Goal: Task Accomplishment & Management: Complete application form

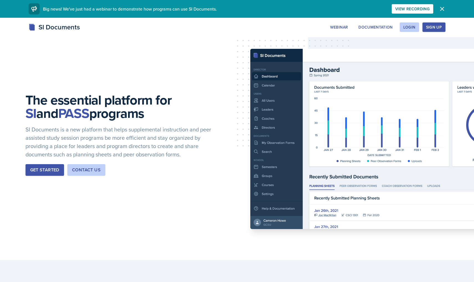
click at [233, 19] on div "The essential platform for SI and PASS programs SI Documents is a new platform …" at bounding box center [237, 139] width 474 height 242
click at [233, 29] on div "Login" at bounding box center [409, 27] width 12 height 4
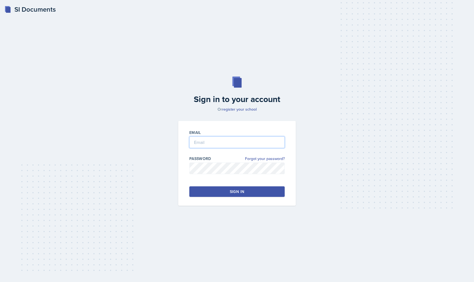
type input "[EMAIL_ADDRESS][DOMAIN_NAME]"
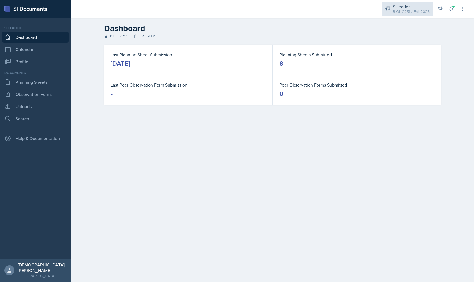
click at [233, 8] on div "Si leader" at bounding box center [411, 6] width 37 height 7
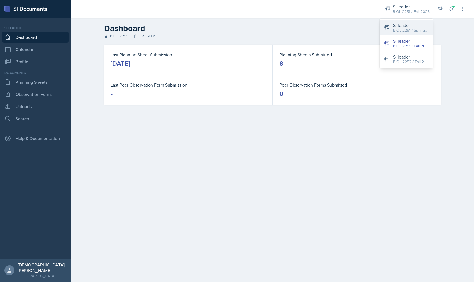
click at [233, 27] on div "BIOL 2251 / Spring 2025" at bounding box center [410, 30] width 35 height 6
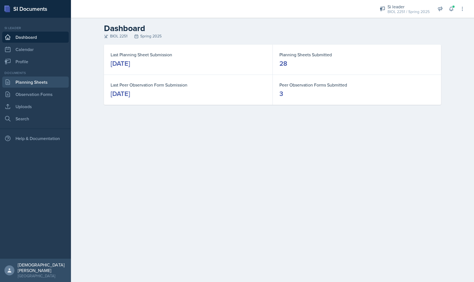
click at [30, 83] on link "Planning Sheets" at bounding box center [35, 82] width 67 height 11
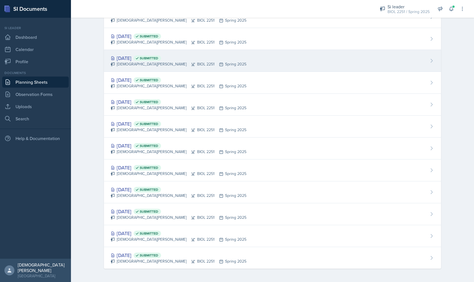
scroll to position [406, 0]
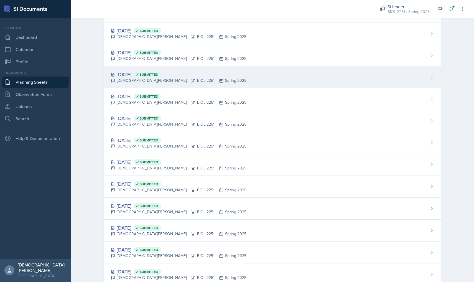
click at [180, 72] on div "[DATE] Submitted" at bounding box center [179, 74] width 136 height 7
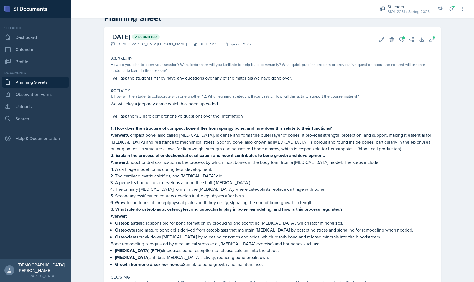
scroll to position [17, 0]
click at [233, 38] on button "Uploads" at bounding box center [432, 39] width 10 height 10
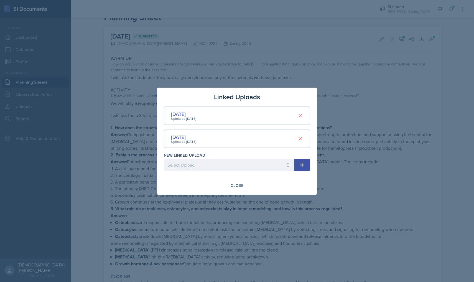
click at [233, 112] on div "[DATE] Uploaded [DATE]" at bounding box center [237, 115] width 146 height 19
click at [233, 135] on div "[DATE] Uploaded [DATE]" at bounding box center [237, 138] width 146 height 19
click at [233, 125] on div at bounding box center [237, 141] width 474 height 282
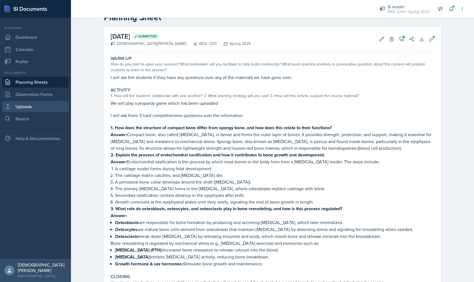
click at [39, 107] on link "Uploads" at bounding box center [35, 106] width 67 height 11
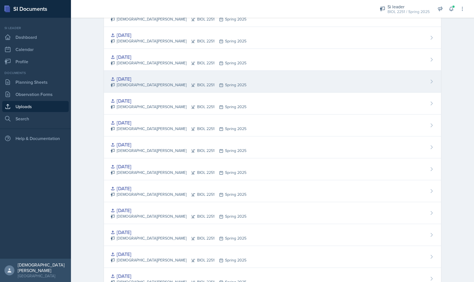
scroll to position [437, 0]
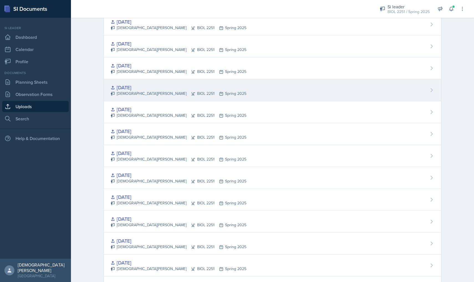
click at [156, 84] on div "[DATE]" at bounding box center [179, 87] width 136 height 7
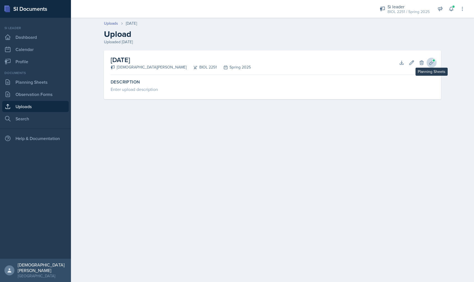
click at [233, 62] on icon at bounding box center [431, 62] width 4 height 4
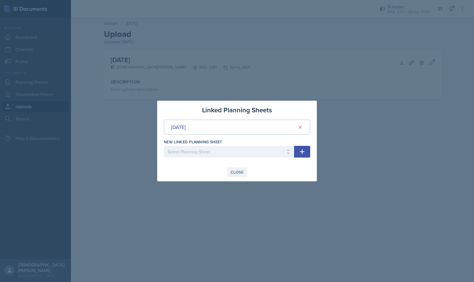
click at [232, 174] on div "Close" at bounding box center [237, 172] width 13 height 4
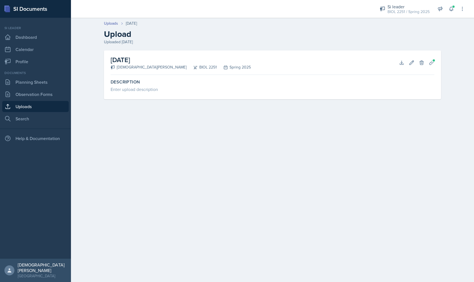
click at [125, 58] on h2 "[DATE]" at bounding box center [181, 60] width 140 height 10
click at [114, 24] on link "Uploads" at bounding box center [111, 24] width 14 height 6
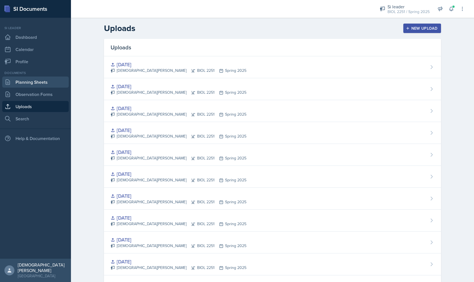
click at [44, 83] on link "Planning Sheets" at bounding box center [35, 82] width 67 height 11
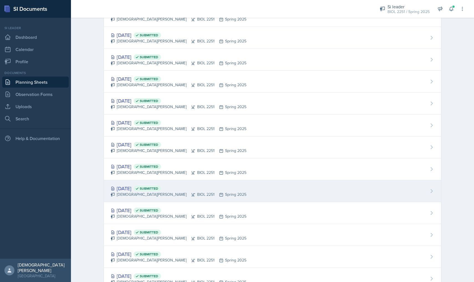
scroll to position [345, 0]
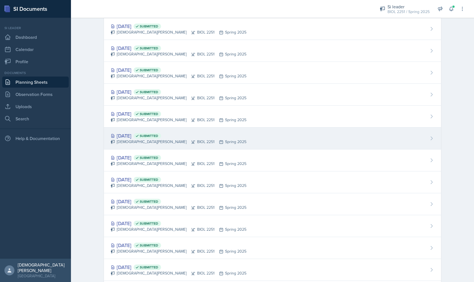
click at [158, 137] on span "Submitted" at bounding box center [149, 136] width 19 height 4
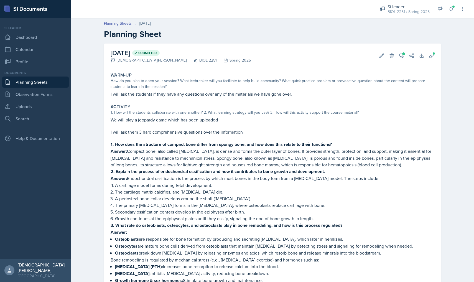
click at [42, 84] on link "Planning Sheets" at bounding box center [35, 82] width 67 height 11
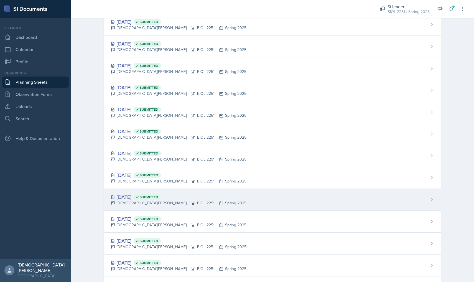
scroll to position [347, 0]
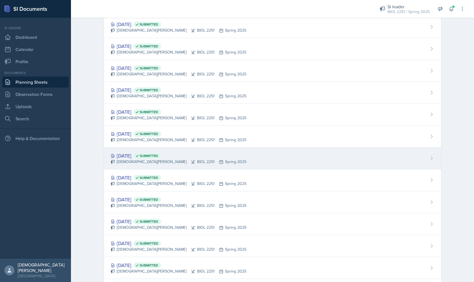
click at [191, 160] on icon at bounding box center [193, 162] width 4 height 4
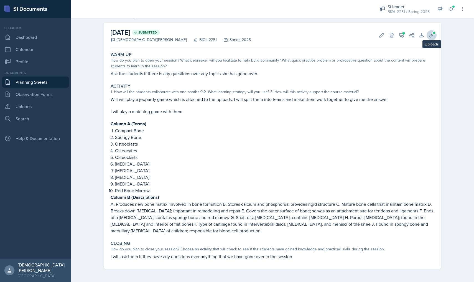
click at [233, 34] on span at bounding box center [433, 32] width 3 height 3
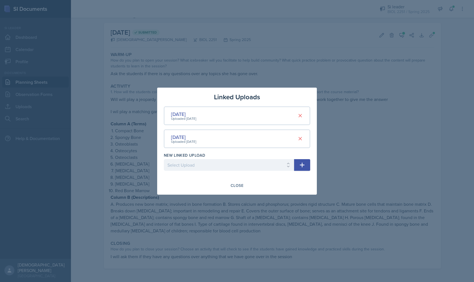
click at [233, 117] on div "[DATE] Uploaded [DATE]" at bounding box center [237, 115] width 146 height 19
click at [179, 137] on div "[DATE]" at bounding box center [183, 136] width 25 height 7
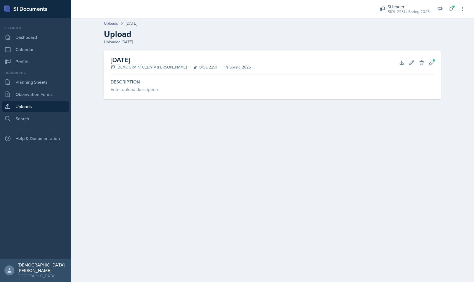
click at [120, 61] on h2 "[DATE]" at bounding box center [181, 60] width 140 height 10
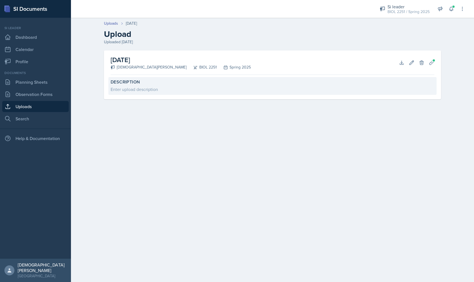
click at [121, 86] on div "Enter upload description" at bounding box center [273, 89] width 324 height 7
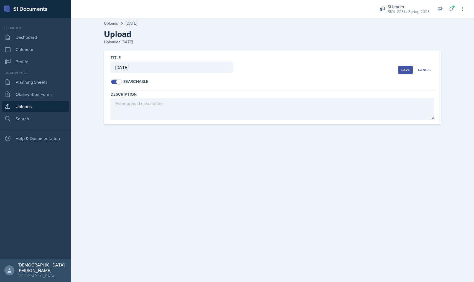
click at [135, 96] on label "Description" at bounding box center [124, 94] width 26 height 6
click at [233, 73] on button "Save" at bounding box center [405, 70] width 14 height 8
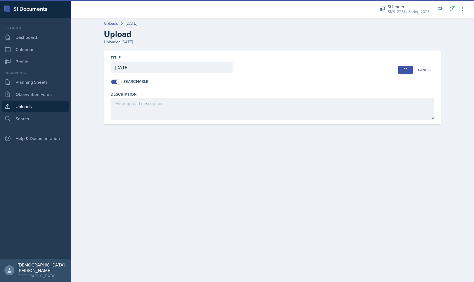
click at [233, 68] on button "Save" at bounding box center [405, 70] width 14 height 8
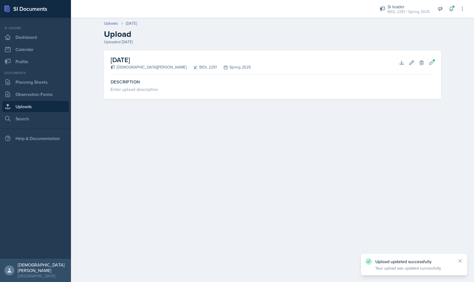
drag, startPoint x: 199, startPoint y: 65, endPoint x: 193, endPoint y: 65, distance: 5.5
click at [217, 65] on div "Spring 2025" at bounding box center [234, 67] width 34 height 6
click at [124, 67] on div "[DEMOGRAPHIC_DATA][PERSON_NAME]" at bounding box center [149, 67] width 76 height 6
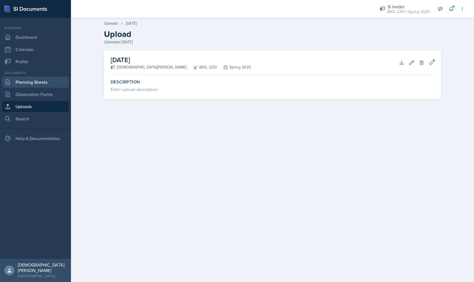
click at [32, 86] on link "Planning Sheets" at bounding box center [35, 82] width 67 height 11
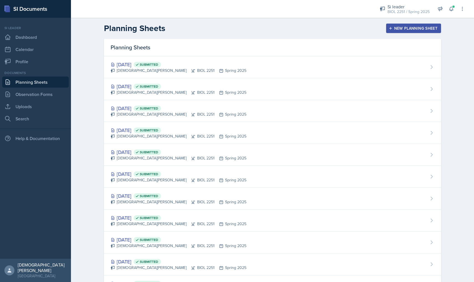
click at [233, 28] on div "New Planning Sheet" at bounding box center [414, 28] width 48 height 4
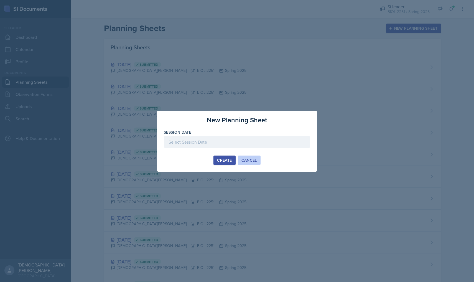
click at [233, 163] on button "Cancel" at bounding box center [249, 160] width 23 height 9
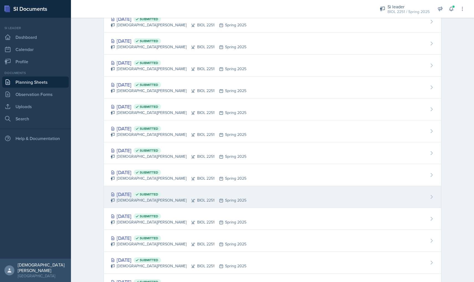
scroll to position [358, 0]
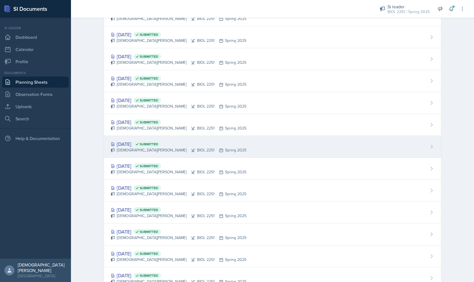
click at [195, 141] on div "[DATE] Submitted" at bounding box center [179, 143] width 136 height 7
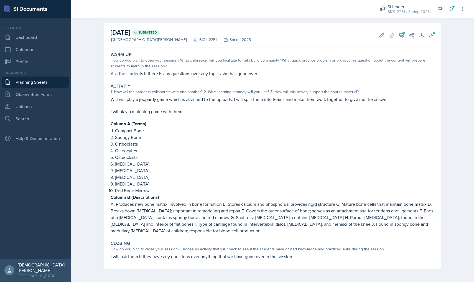
click at [182, 231] on p "A. Produces new bone matrix; involved in bone formation B. Stores calcium and p…" at bounding box center [273, 217] width 324 height 33
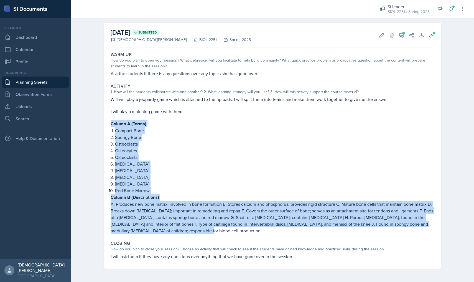
drag, startPoint x: 183, startPoint y: 231, endPoint x: 102, endPoint y: 125, distance: 132.7
click at [102, 125] on div "[DATE] Submitted [DEMOGRAPHIC_DATA][PERSON_NAME] BIOL 2251 Spring 2025 Edit Del…" at bounding box center [272, 152] width 355 height 259
copy div "Column A (Terms) Compact Bone Spongy Bone Osteoblasts Osteocytes Osteoclasts [M…"
click at [30, 38] on link "Dashboard" at bounding box center [35, 37] width 67 height 11
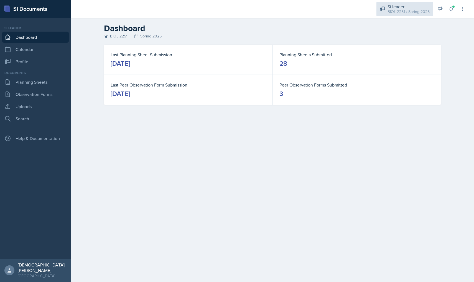
click at [233, 12] on div "Si leader BIOL 2251 / Spring 2025" at bounding box center [405, 9] width 57 height 15
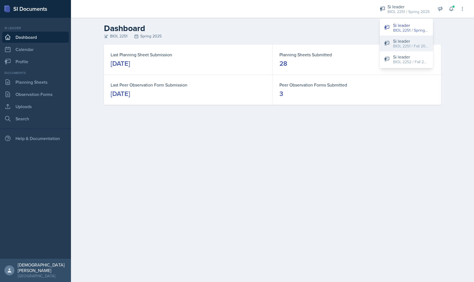
click at [233, 45] on div "BIOL 2251 / Fall 2025" at bounding box center [410, 46] width 35 height 6
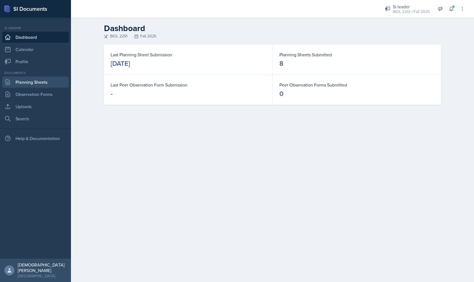
click at [27, 85] on link "Planning Sheets" at bounding box center [35, 82] width 67 height 11
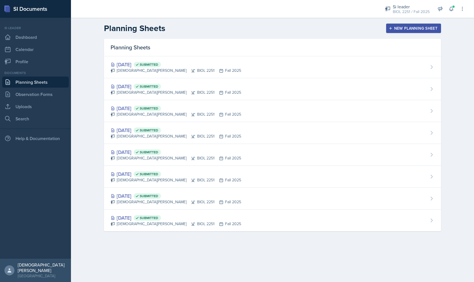
click at [233, 27] on div "New Planning Sheet" at bounding box center [414, 28] width 48 height 4
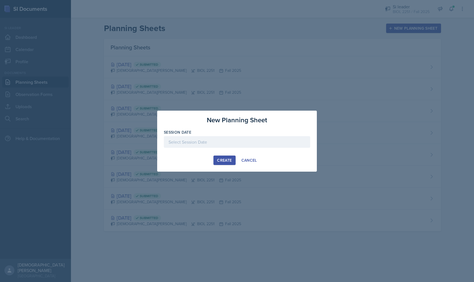
click at [230, 139] on div at bounding box center [237, 142] width 146 height 12
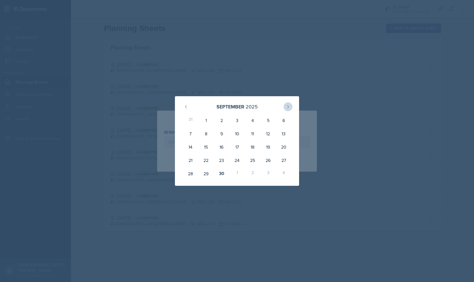
click at [233, 109] on icon at bounding box center [288, 107] width 4 height 4
click at [192, 108] on div "[DATE]" at bounding box center [237, 107] width 111 height 12
click at [187, 108] on icon at bounding box center [186, 107] width 4 height 4
click at [219, 171] on div "30" at bounding box center [222, 173] width 16 height 13
type input "[DATE]"
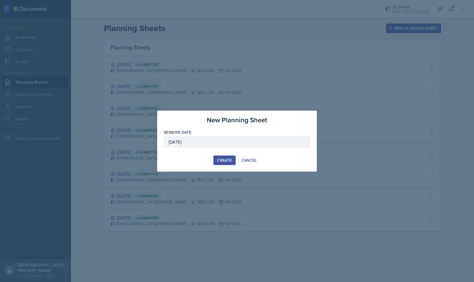
click at [222, 164] on button "Create" at bounding box center [224, 160] width 22 height 9
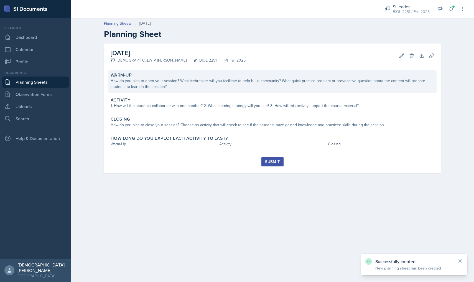
click at [173, 87] on div "How do you plan to open your session? What icebreaker will you facilitate to he…" at bounding box center [273, 84] width 324 height 12
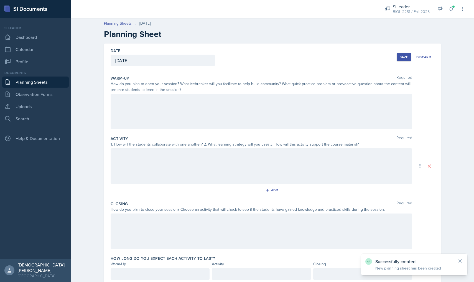
click at [165, 107] on div at bounding box center [262, 111] width 302 height 35
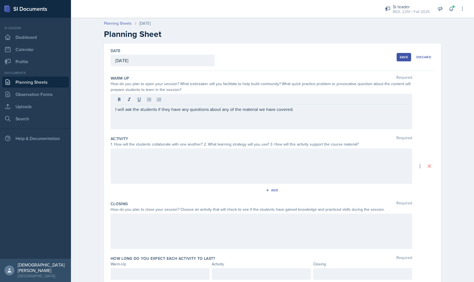
click at [233, 113] on div "I will ask the students if they have any questions about any of the material we…" at bounding box center [262, 111] width 302 height 35
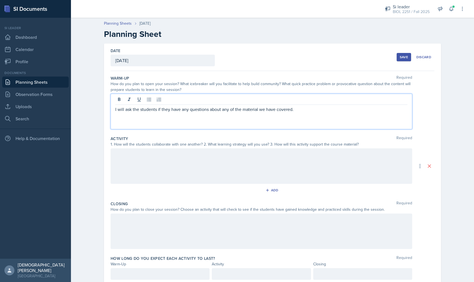
click at [233, 111] on p "I will ask the students if they have any questions about any of the material we…" at bounding box center [261, 109] width 292 height 7
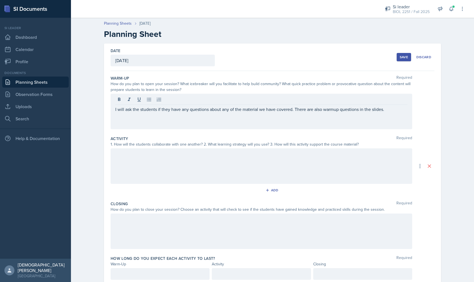
click at [147, 159] on div at bounding box center [262, 165] width 302 height 35
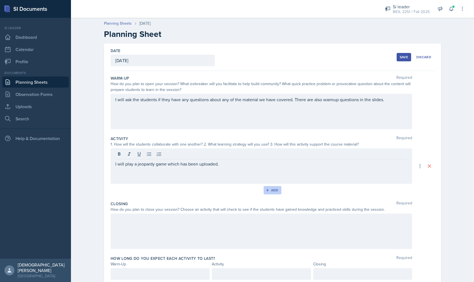
click at [233, 188] on div "Add" at bounding box center [273, 190] width 12 height 4
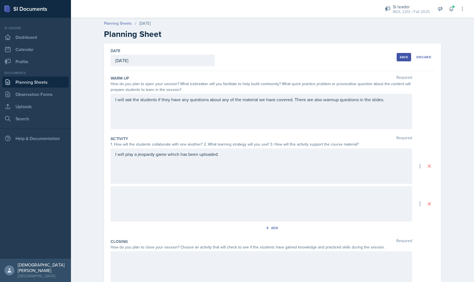
click at [191, 200] on div at bounding box center [262, 203] width 302 height 35
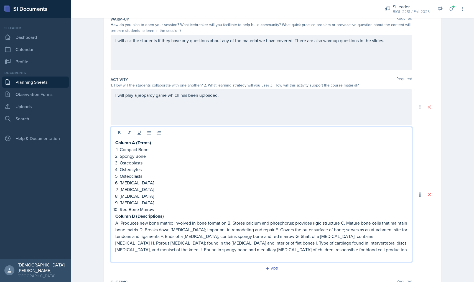
scroll to position [65, 0]
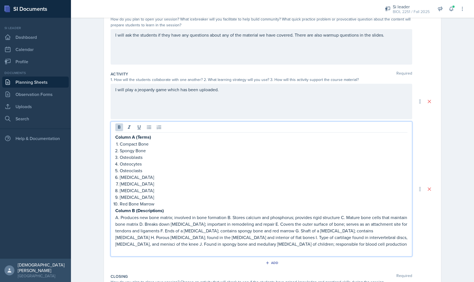
click at [152, 138] on p "Column A (Terms)" at bounding box center [261, 137] width 292 height 7
click at [114, 136] on div "Column A (Terms) Compact Bone Spongy Bone Osteoblasts Osteocytes Osteoclasts [M…" at bounding box center [262, 188] width 302 height 135
click at [116, 138] on strong "Column A (Terms)" at bounding box center [133, 137] width 36 height 6
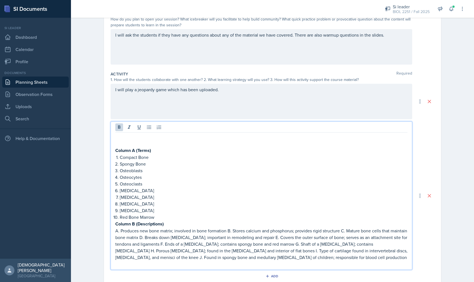
click at [117, 134] on p at bounding box center [261, 137] width 292 height 7
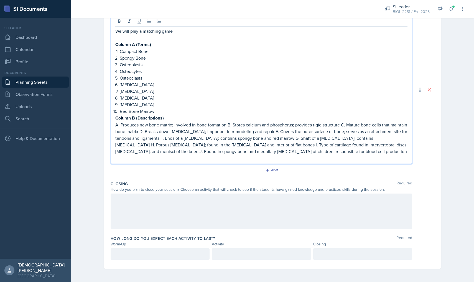
click at [159, 206] on div at bounding box center [262, 211] width 302 height 35
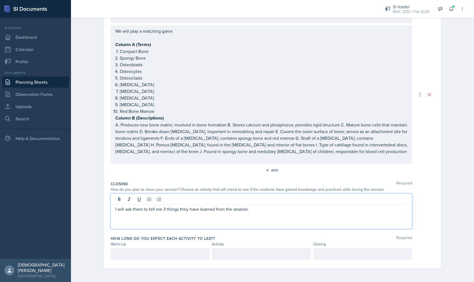
click at [133, 248] on div at bounding box center [160, 254] width 99 height 12
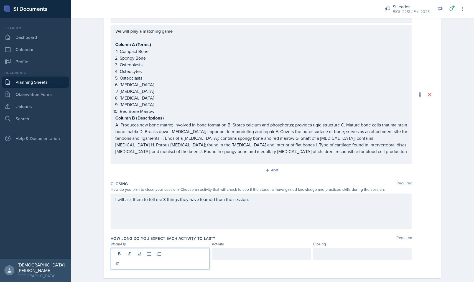
click at [220, 252] on div at bounding box center [261, 254] width 99 height 12
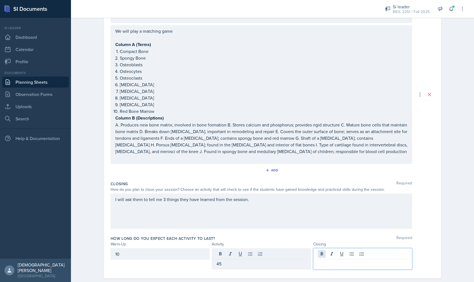
click at [233, 252] on div at bounding box center [362, 258] width 99 height 21
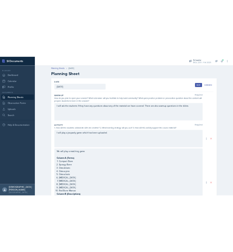
scroll to position [0, 0]
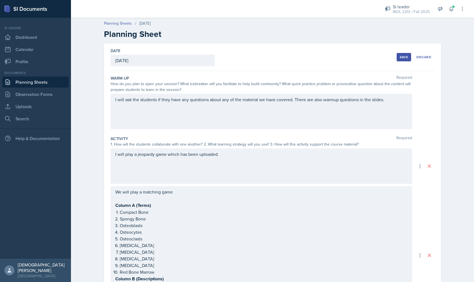
click at [233, 59] on div "Save" at bounding box center [404, 57] width 8 height 4
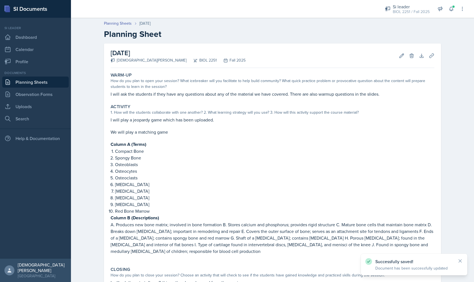
click at [45, 85] on link "Planning Sheets" at bounding box center [35, 82] width 67 height 11
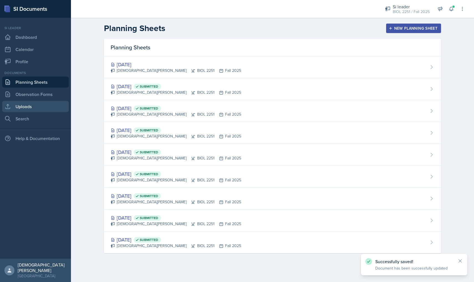
click at [18, 110] on link "Uploads" at bounding box center [35, 106] width 67 height 11
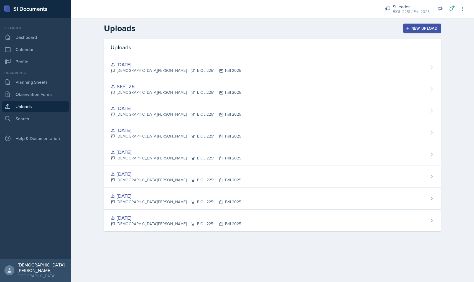
click at [233, 32] on button "New Upload" at bounding box center [422, 28] width 38 height 9
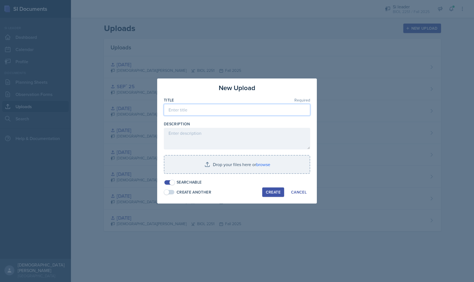
click at [212, 107] on input at bounding box center [237, 110] width 146 height 12
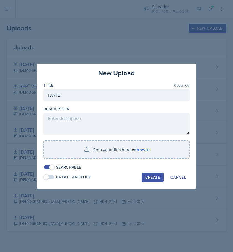
type input "[DATE]"
click at [133, 6] on div at bounding box center [116, 126] width 233 height 252
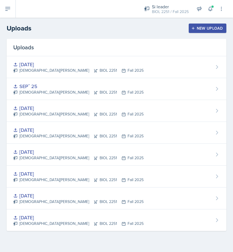
click at [200, 29] on div "New Upload" at bounding box center [208, 28] width 31 height 4
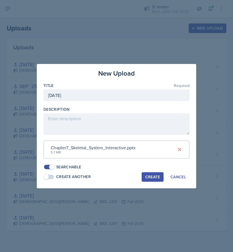
click at [149, 176] on div "Create" at bounding box center [153, 177] width 15 height 4
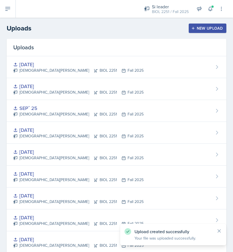
click at [199, 32] on button "New Upload" at bounding box center [208, 28] width 38 height 9
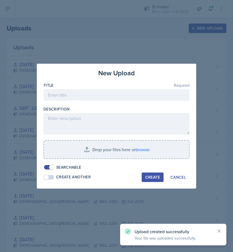
click at [66, 88] on div "Title Required" at bounding box center [117, 86] width 146 height 6
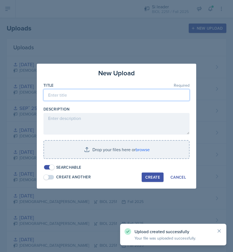
click at [63, 92] on input at bounding box center [117, 95] width 146 height 12
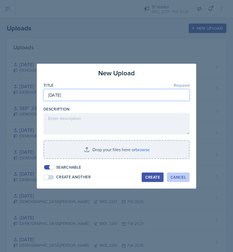
type input "[DATE]"
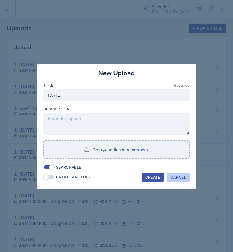
click at [179, 177] on div "Cancel" at bounding box center [179, 177] width 16 height 4
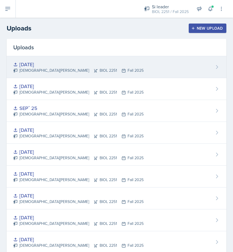
click at [100, 65] on div "[DATE] [PERSON_NAME] BIOL 2251 Fall 2025" at bounding box center [117, 67] width 220 height 22
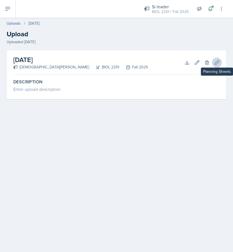
click at [219, 64] on icon at bounding box center [218, 63] width 6 height 6
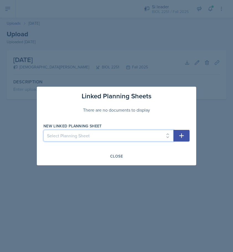
select select "2ae45a05-16af-466c-aab2-b298f2c262ee"
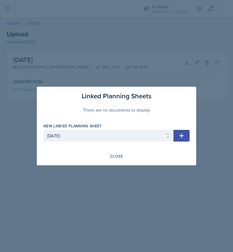
click at [179, 138] on icon "button" at bounding box center [182, 136] width 7 height 7
select select
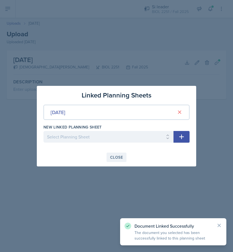
click at [115, 160] on div "Close" at bounding box center [116, 157] width 13 height 4
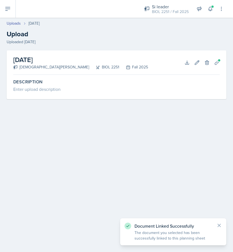
click at [9, 8] on icon at bounding box center [7, 9] width 7 height 7
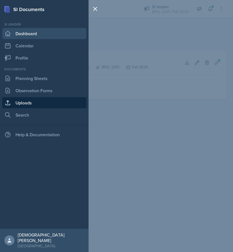
click at [29, 35] on link "Dashboard" at bounding box center [44, 33] width 84 height 11
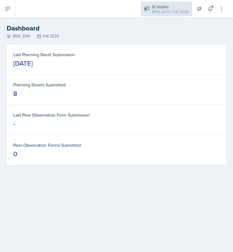
click at [173, 11] on div "BIOL 2251 / Fall 2025" at bounding box center [170, 12] width 37 height 6
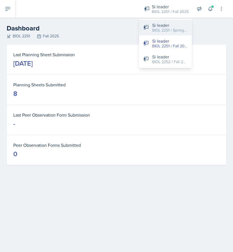
click at [172, 32] on div "BIOL 2251 / Spring 2025" at bounding box center [169, 30] width 35 height 6
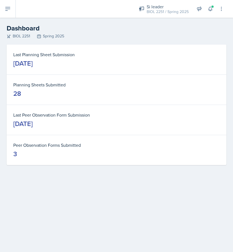
click at [4, 4] on button at bounding box center [8, 9] width 16 height 18
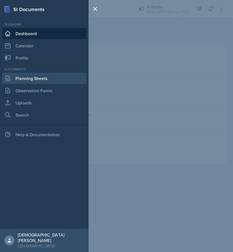
click at [47, 81] on link "Planning Sheets" at bounding box center [44, 78] width 84 height 11
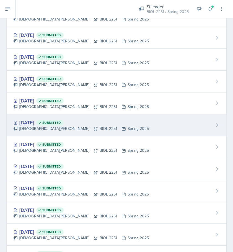
scroll to position [356, 0]
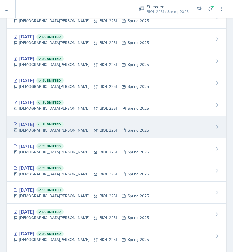
click at [64, 123] on span "Submitted" at bounding box center [49, 125] width 27 height 6
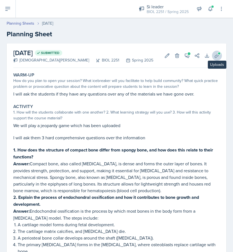
click at [219, 57] on icon at bounding box center [218, 56] width 6 height 6
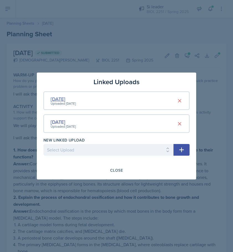
click at [58, 99] on div "[DATE]" at bounding box center [63, 98] width 25 height 7
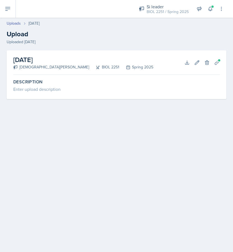
click at [27, 63] on h2 "[DATE]" at bounding box center [83, 60] width 140 height 10
click at [189, 64] on icon at bounding box center [187, 63] width 4 height 4
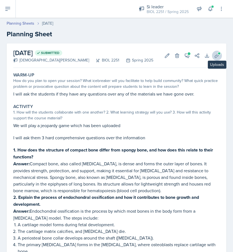
click at [218, 57] on icon at bounding box center [218, 56] width 6 height 6
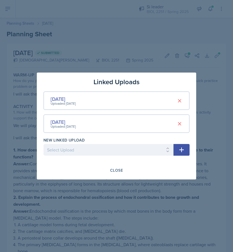
click at [57, 124] on div "Uploaded [DATE]" at bounding box center [63, 126] width 25 height 5
click at [57, 123] on div "[DATE]" at bounding box center [63, 121] width 25 height 7
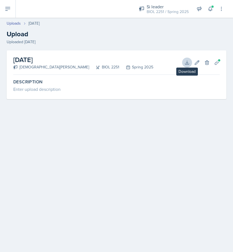
click at [187, 61] on icon at bounding box center [187, 63] width 4 height 4
click at [85, 27] on div "Uploads [DATE] Upload Uploaded [DATE]" at bounding box center [116, 33] width 233 height 24
click at [9, 11] on icon at bounding box center [7, 9] width 7 height 7
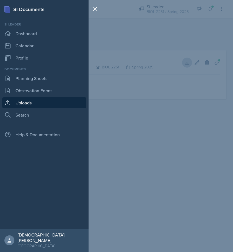
click at [133, 42] on div "SI Documents Si leader Dashboard Calendar Profile Documents Planning Sheets Obs…" at bounding box center [116, 126] width 233 height 252
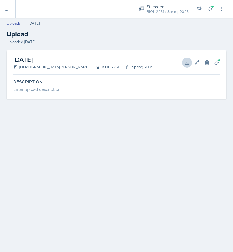
click at [10, 9] on icon at bounding box center [7, 9] width 7 height 7
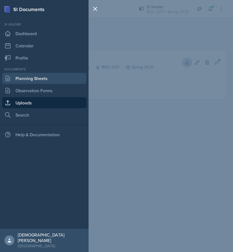
click at [34, 77] on link "Planning Sheets" at bounding box center [44, 78] width 84 height 11
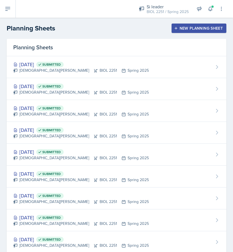
click at [5, 7] on icon at bounding box center [7, 9] width 7 height 7
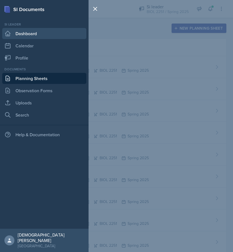
click at [26, 34] on link "Dashboard" at bounding box center [44, 33] width 84 height 11
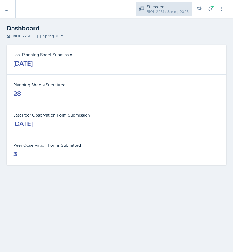
click at [178, 11] on div "BIOL 2251 / Spring 2025" at bounding box center [168, 12] width 42 height 6
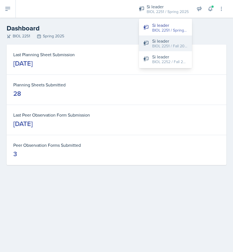
click at [165, 37] on button "Si leader BIOL 2251 / Fall 2025" at bounding box center [165, 43] width 53 height 16
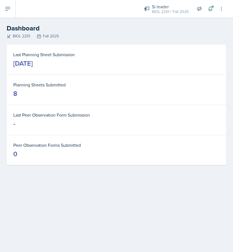
click at [13, 8] on button at bounding box center [8, 9] width 16 height 18
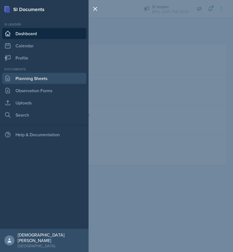
click at [37, 81] on link "Planning Sheets" at bounding box center [44, 78] width 84 height 11
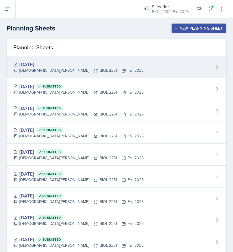
click at [125, 70] on div "[DATE] [PERSON_NAME] BIOL 2251 Fall 2025" at bounding box center [117, 67] width 220 height 22
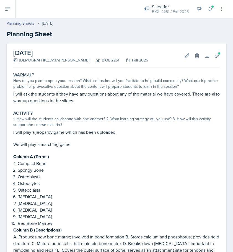
click at [11, 9] on button at bounding box center [8, 9] width 16 height 18
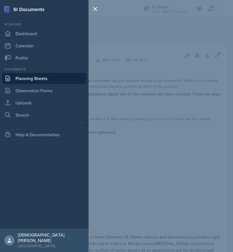
click at [31, 79] on link "Planning Sheets" at bounding box center [44, 78] width 84 height 11
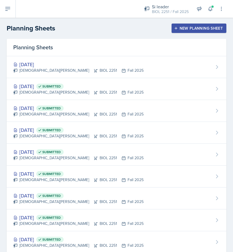
click at [8, 7] on icon at bounding box center [8, 8] width 4 height 3
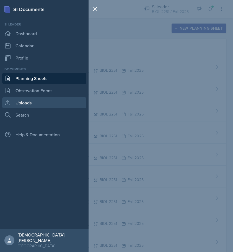
click at [29, 99] on link "Uploads" at bounding box center [44, 102] width 84 height 11
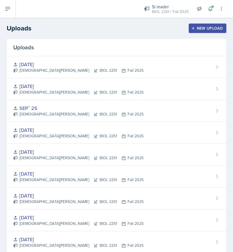
click at [195, 30] on icon "button" at bounding box center [194, 28] width 4 height 4
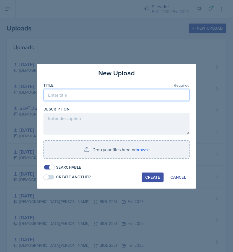
click at [77, 100] on input at bounding box center [117, 95] width 146 height 12
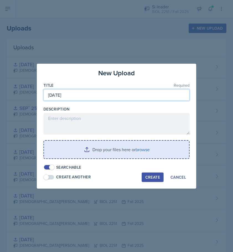
type input "[DATE]"
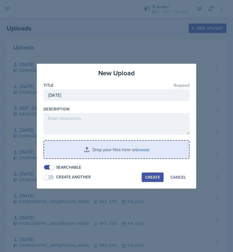
click at [95, 150] on input "file" at bounding box center [116, 150] width 145 height 18
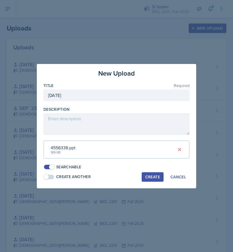
click at [101, 144] on div "4556338.ppt 169 KB" at bounding box center [117, 150] width 146 height 18
click at [66, 151] on div "4556338.ppt" at bounding box center [63, 147] width 25 height 7
click at [184, 150] on button at bounding box center [180, 150] width 10 height 10
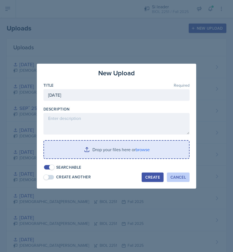
click at [177, 178] on div "Cancel" at bounding box center [179, 177] width 16 height 4
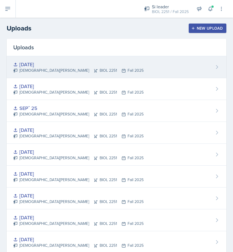
click at [72, 66] on div "[DATE]" at bounding box center [78, 64] width 131 height 7
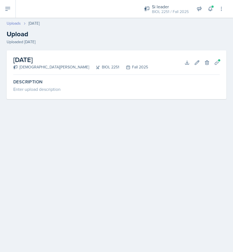
click at [16, 25] on link "Uploads" at bounding box center [14, 24] width 14 height 6
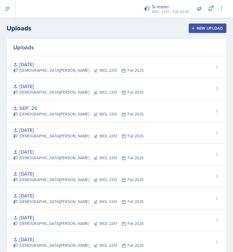
click at [202, 29] on div "New Upload" at bounding box center [208, 28] width 31 height 4
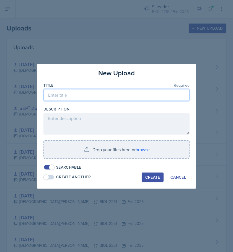
click at [76, 90] on input at bounding box center [117, 95] width 146 height 12
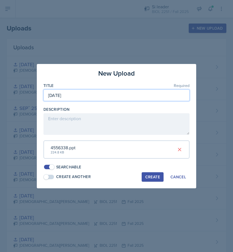
type input "[DATE]"
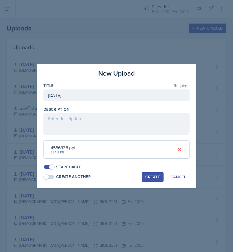
click at [158, 178] on button "Create" at bounding box center [153, 176] width 22 height 9
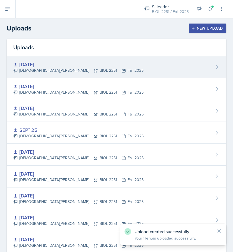
click at [152, 66] on div "[DATE] [PERSON_NAME] BIOL 2251 Fall 2025" at bounding box center [117, 67] width 220 height 22
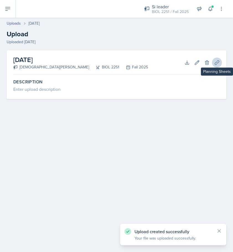
click at [220, 63] on icon at bounding box center [218, 63] width 6 height 6
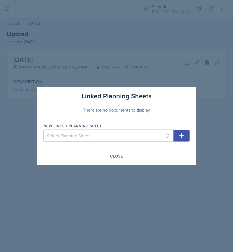
select select "2ae45a05-16af-466c-aab2-b298f2c262ee"
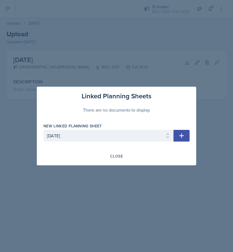
drag, startPoint x: 120, startPoint y: 156, endPoint x: 165, endPoint y: 156, distance: 44.6
click at [165, 156] on div "Close" at bounding box center [117, 156] width 146 height 9
click at [183, 135] on icon "button" at bounding box center [182, 136] width 7 height 7
select select
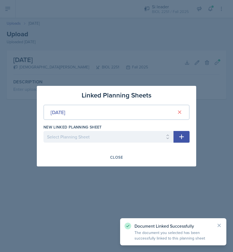
click at [14, 25] on div at bounding box center [116, 126] width 233 height 252
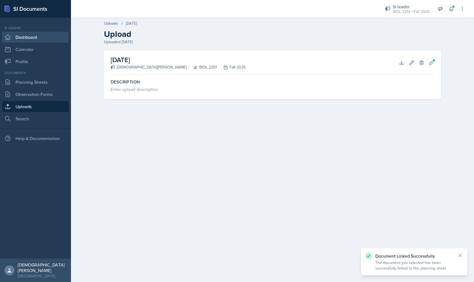
click at [38, 39] on link "Dashboard" at bounding box center [35, 37] width 67 height 11
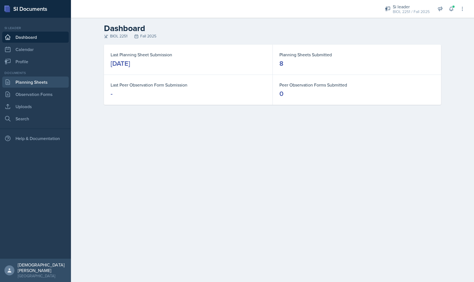
click at [33, 78] on link "Planning Sheets" at bounding box center [35, 82] width 67 height 11
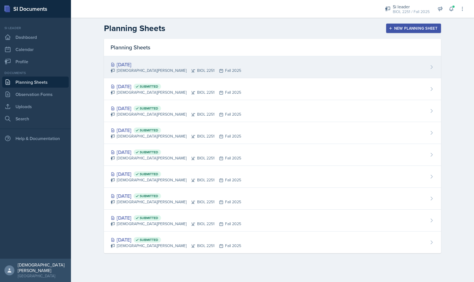
click at [158, 63] on div "[DATE]" at bounding box center [176, 64] width 131 height 7
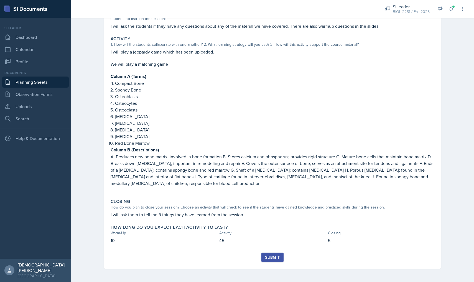
scroll to position [68, 0]
click at [233, 252] on div "Submit" at bounding box center [272, 257] width 15 height 4
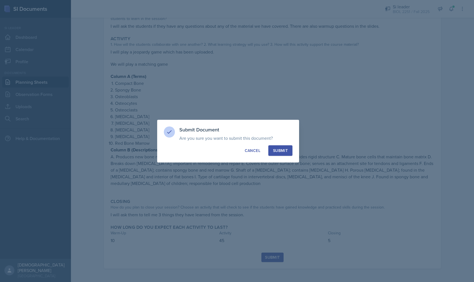
click at [233, 153] on button "Submit" at bounding box center [280, 150] width 24 height 11
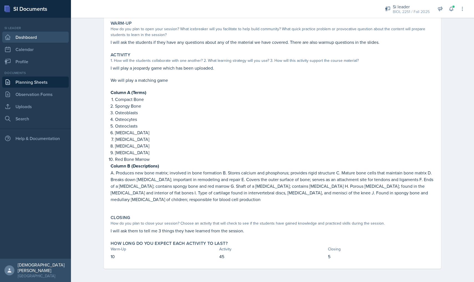
click at [18, 37] on link "Dashboard" at bounding box center [35, 37] width 67 height 11
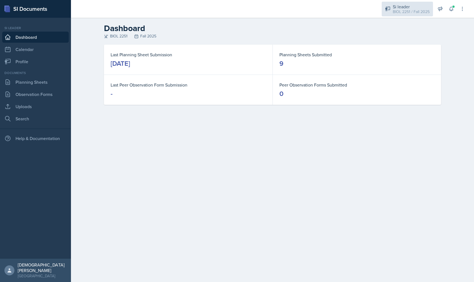
click at [233, 8] on div "Si leader" at bounding box center [411, 6] width 37 height 7
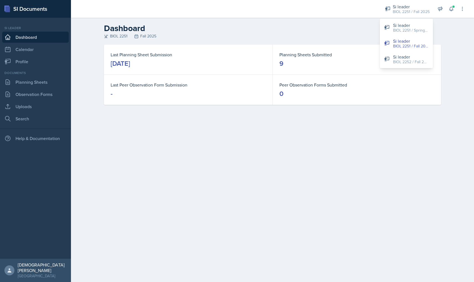
click at [233, 49] on div "Planning Sheets Submitted 9" at bounding box center [357, 60] width 168 height 30
